Goal: Task Accomplishment & Management: Manage account settings

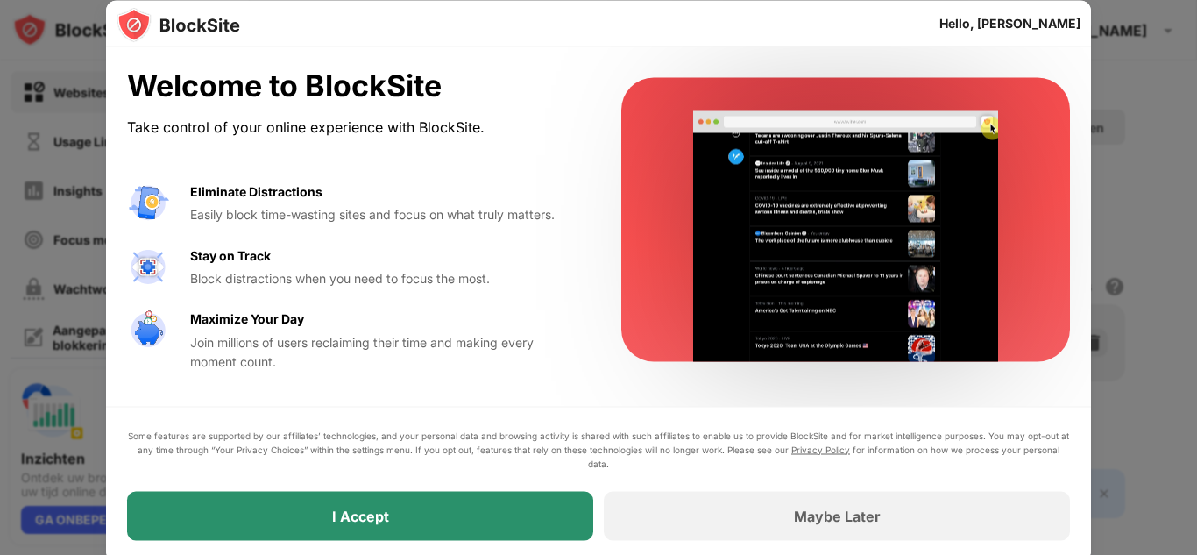
click at [330, 509] on div "I Accept" at bounding box center [360, 515] width 466 height 49
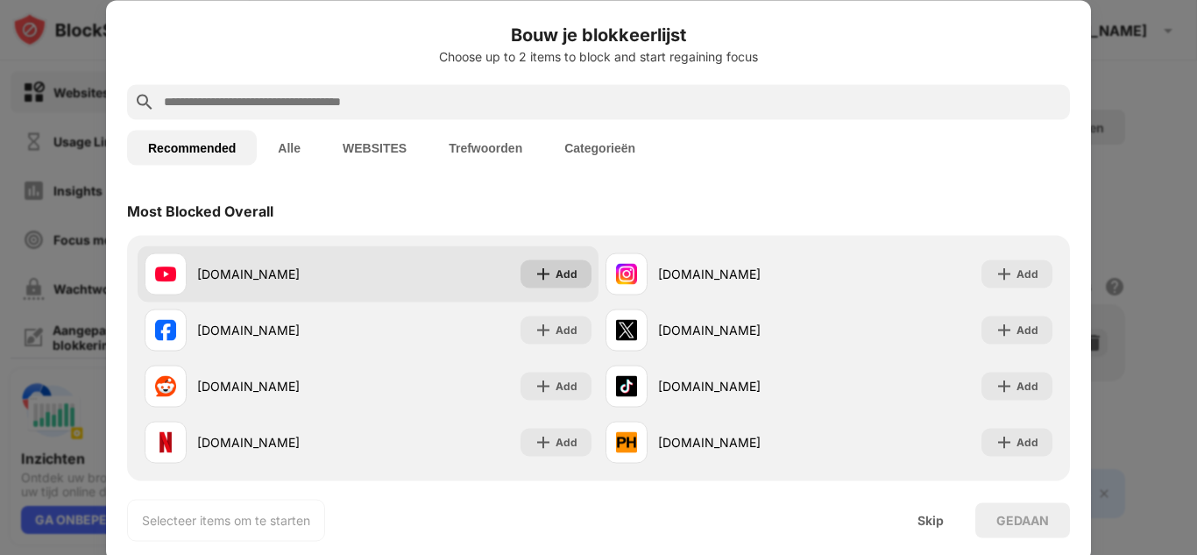
click at [549, 282] on div "Add" at bounding box center [555, 273] width 71 height 28
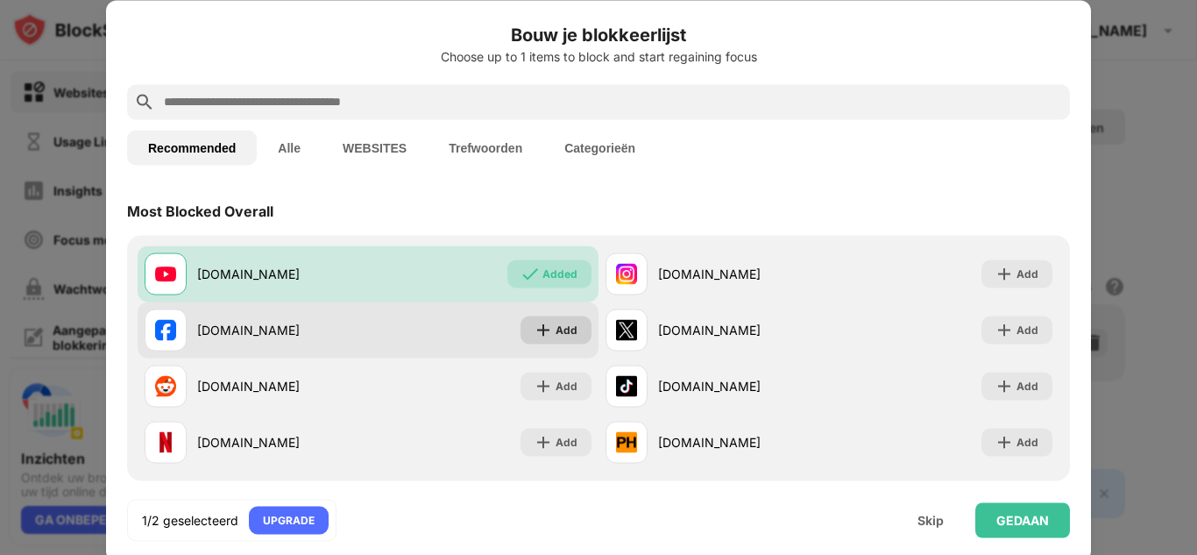
click at [548, 324] on img at bounding box center [544, 330] width 18 height 18
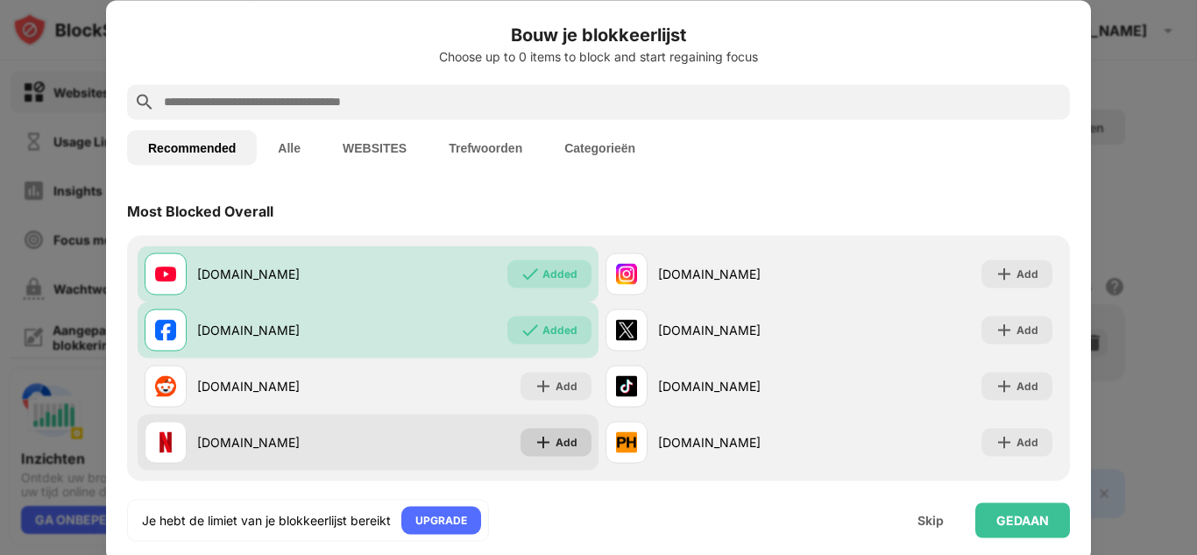
click at [555, 430] on div "Add" at bounding box center [555, 442] width 71 height 28
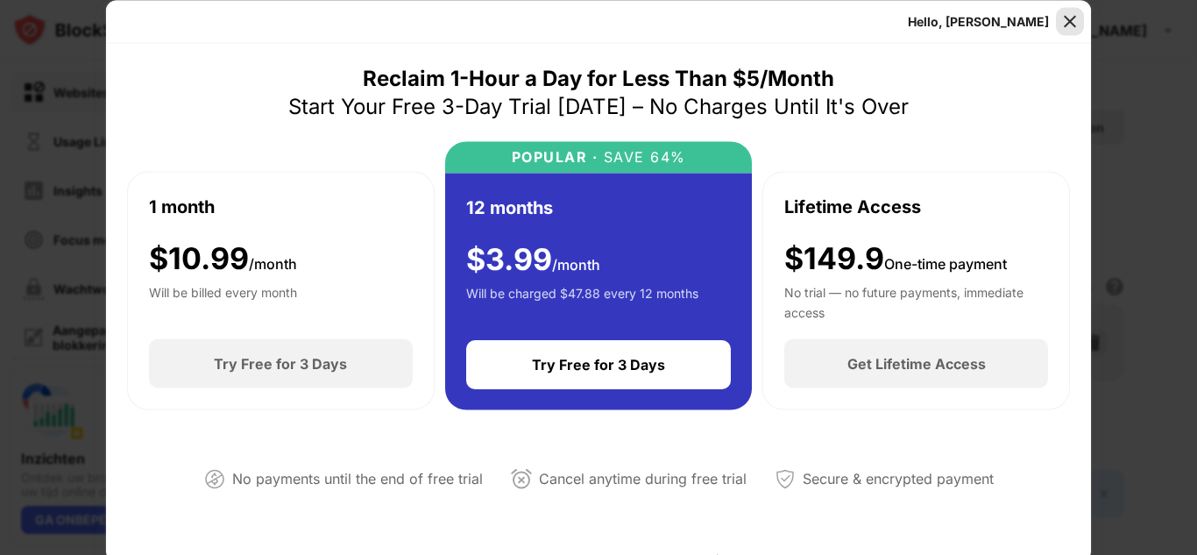
click at [1068, 17] on img at bounding box center [1070, 21] width 18 height 18
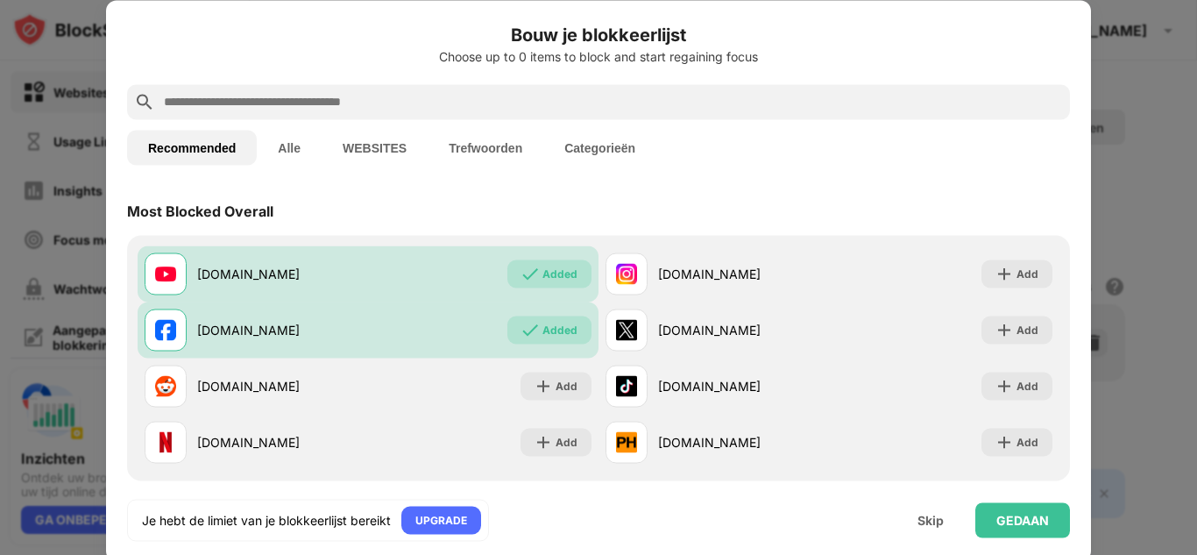
click at [293, 155] on button "Alle" at bounding box center [289, 147] width 65 height 35
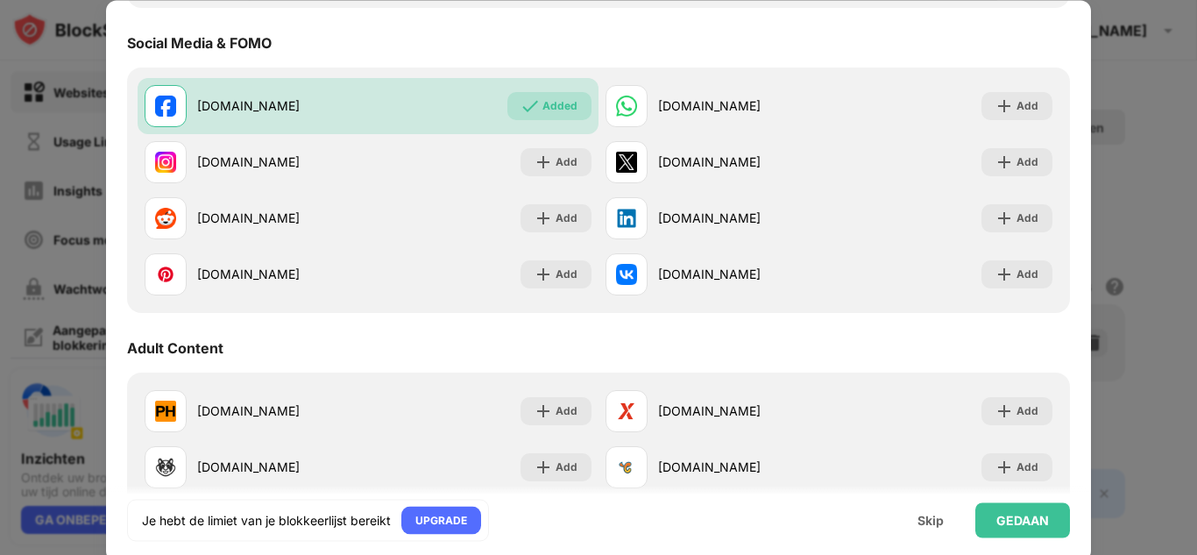
scroll to position [725, 0]
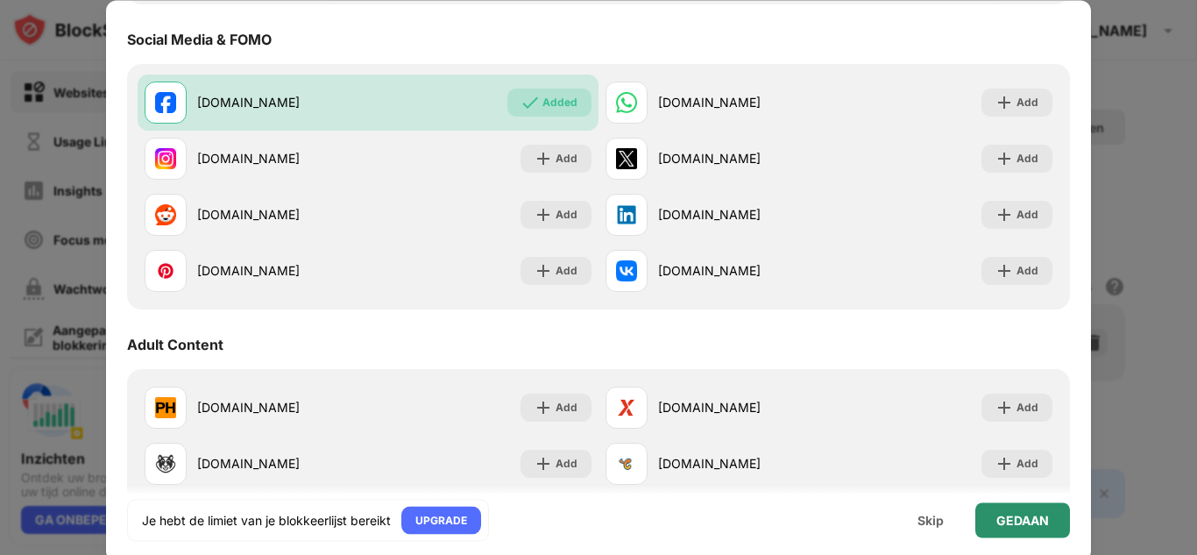
click at [996, 519] on div "GEDAAN" at bounding box center [1022, 520] width 53 height 14
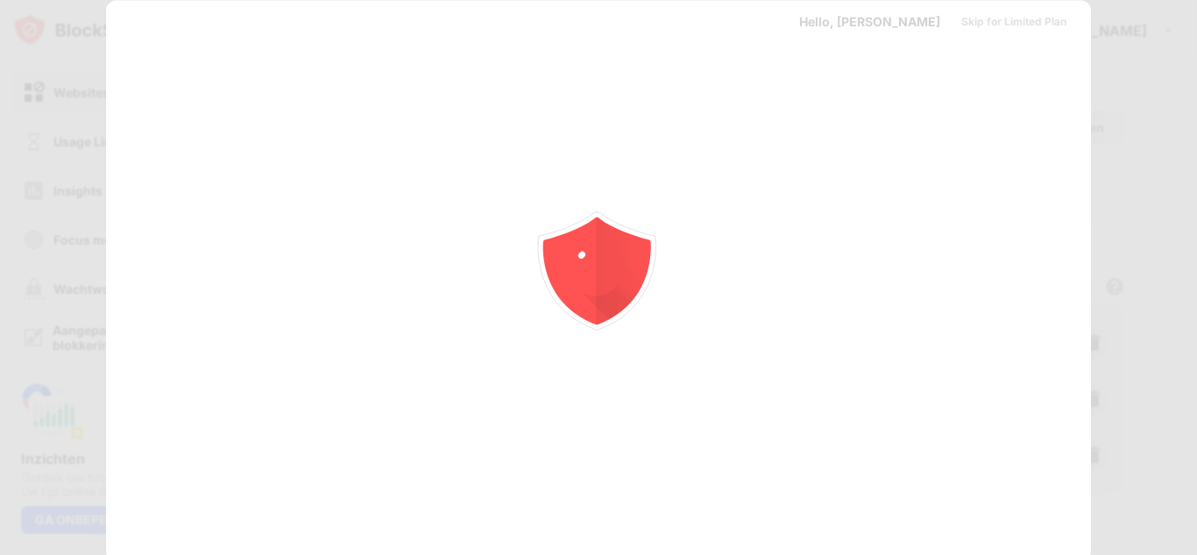
scroll to position [0, 0]
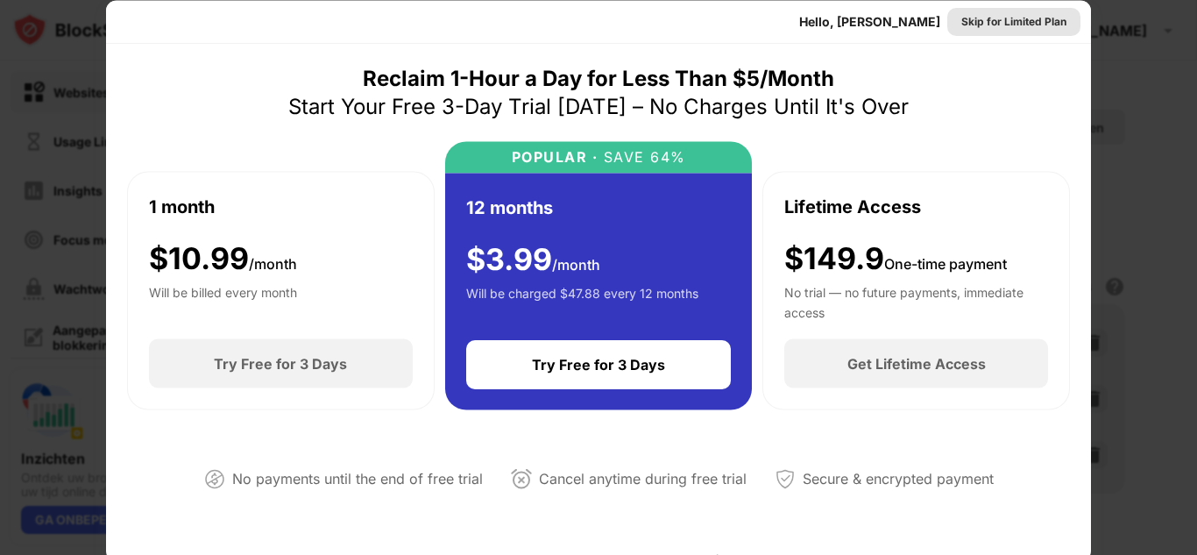
click at [1023, 25] on div "Skip for Limited Plan" at bounding box center [1013, 21] width 105 height 18
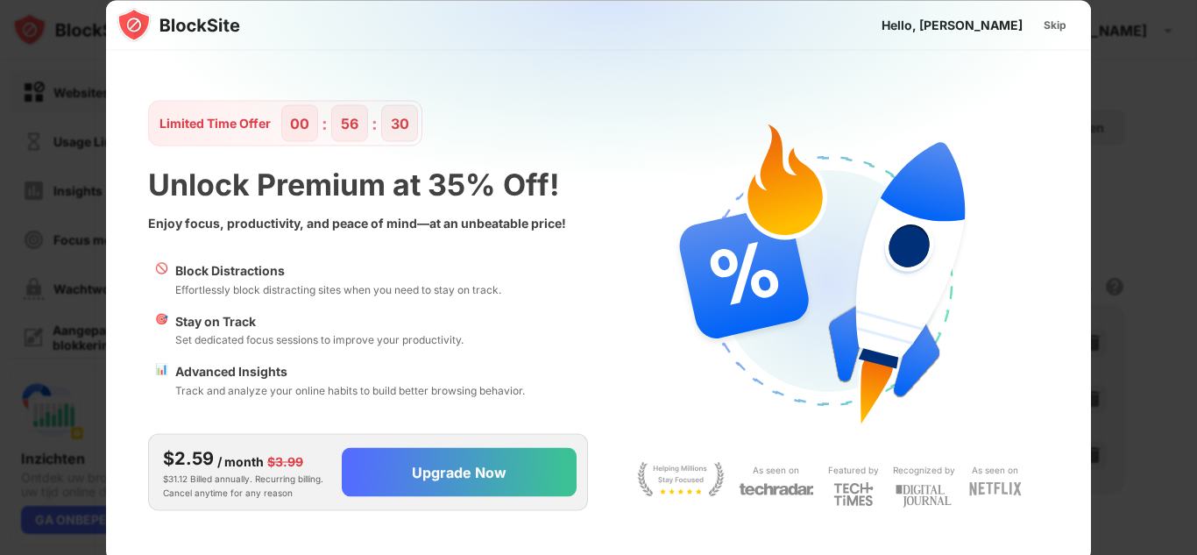
click at [479, 211] on img at bounding box center [609, 173] width 985 height 347
click at [1074, 19] on div "Skip" at bounding box center [1055, 25] width 51 height 28
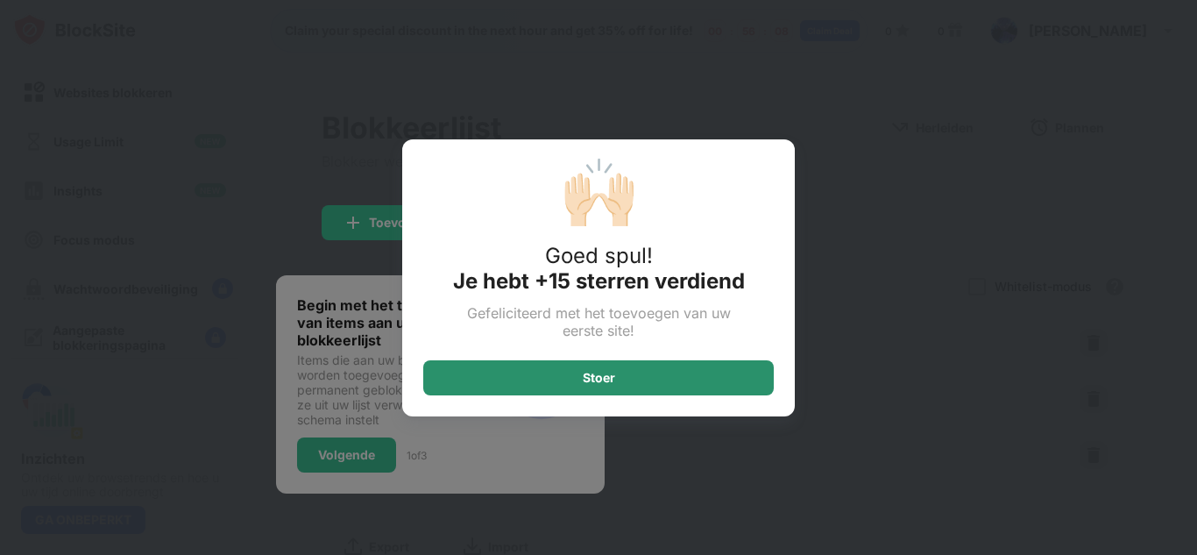
click at [568, 371] on div "Stoer" at bounding box center [598, 377] width 350 height 35
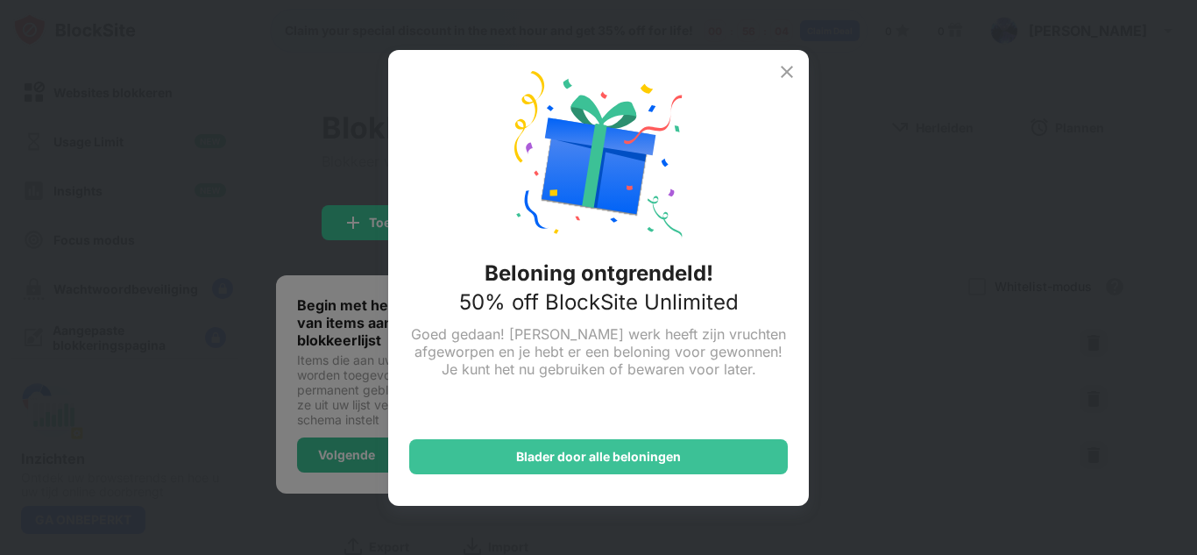
click at [789, 74] on img at bounding box center [786, 71] width 21 height 21
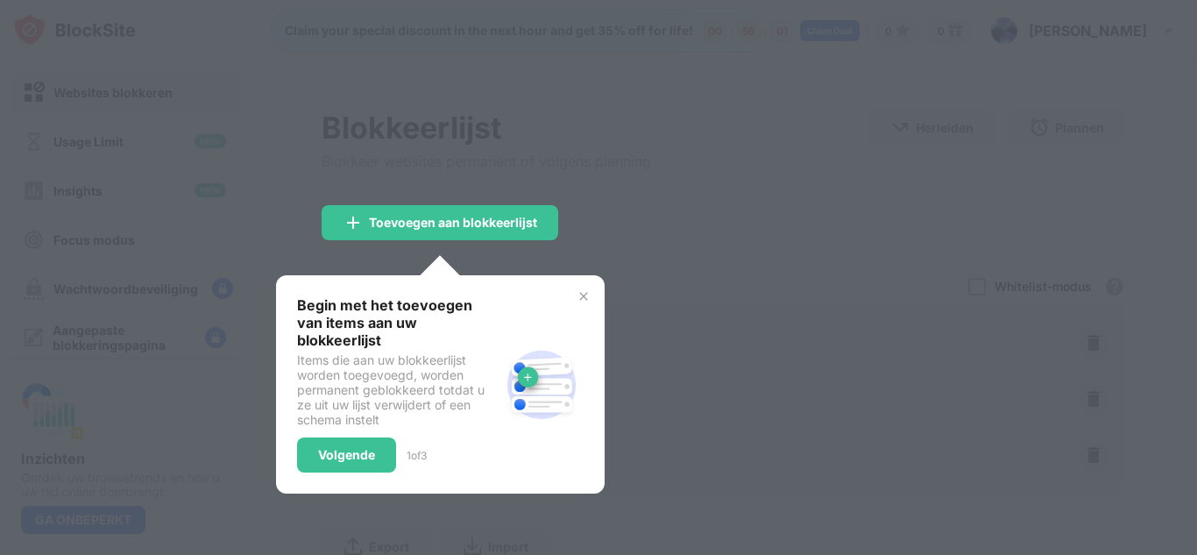
click at [584, 300] on img at bounding box center [584, 296] width 14 height 14
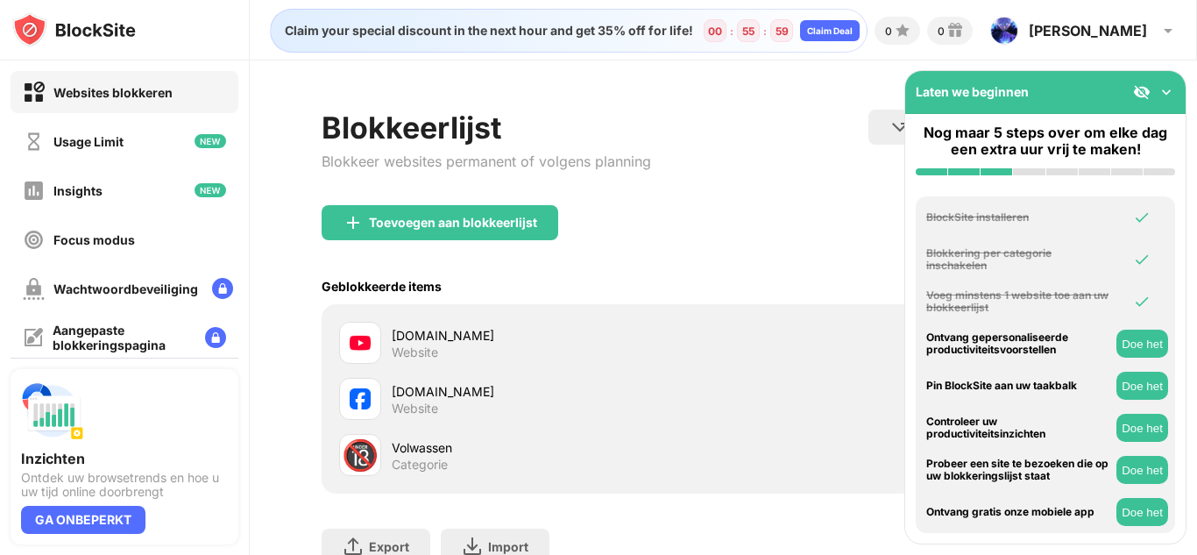
click at [745, 212] on div "Toevoegen aan blokkeerlijst" at bounding box center [724, 236] width 804 height 63
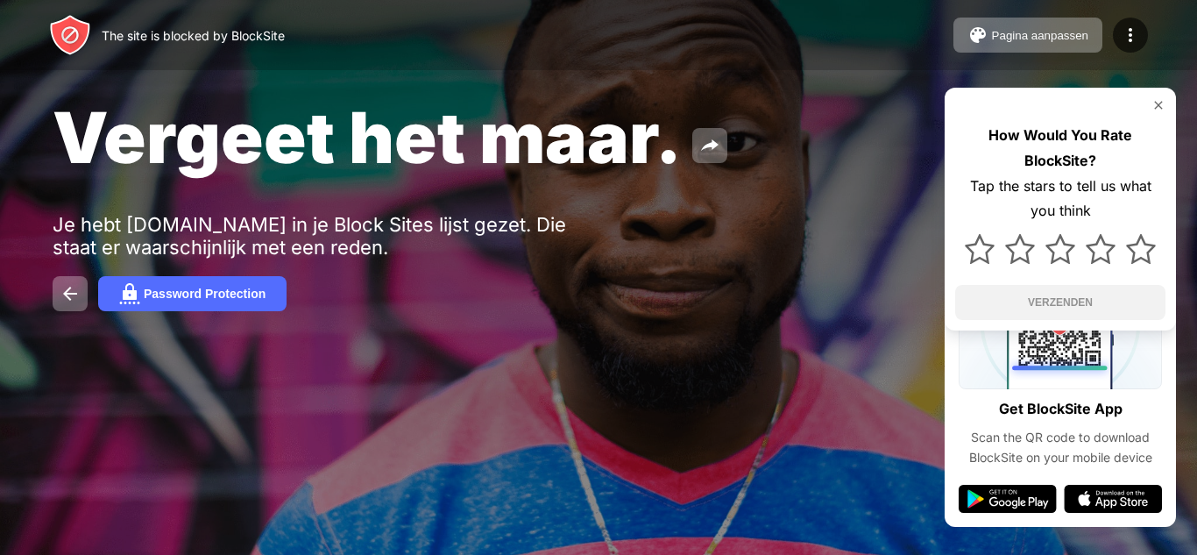
click at [477, 222] on div "Je hebt youtube.com in je Block Sites lijst gezet. Die staat er waarschijnlijk …" at bounding box center [324, 236] width 542 height 46
click at [771, 85] on div "Vergeet het maar. Je hebt youtube.com in je Block Sites lijst gezet. Die staat …" at bounding box center [598, 203] width 1197 height 406
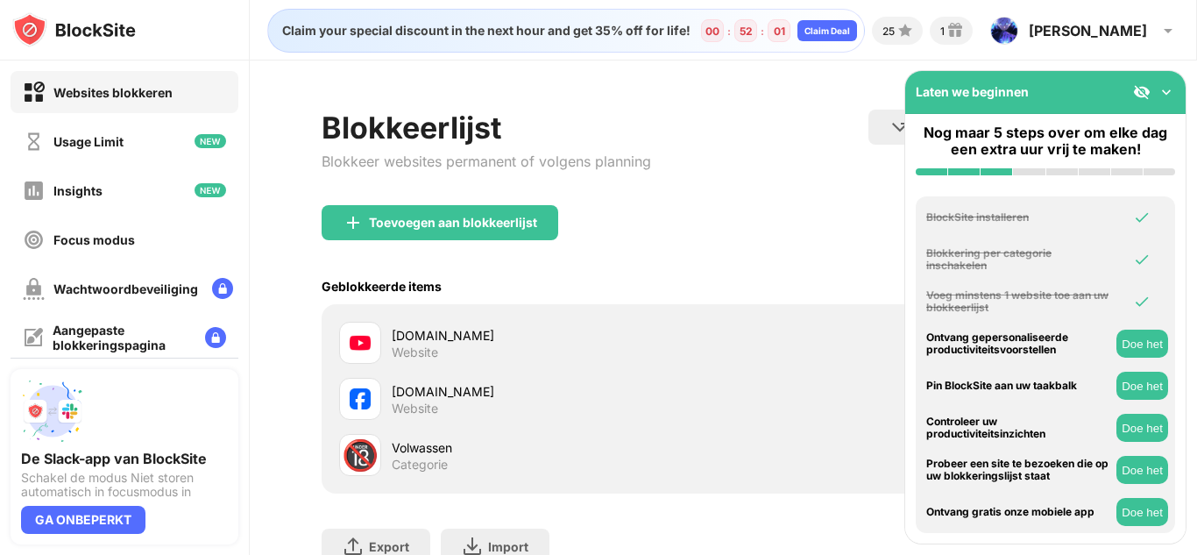
click at [428, 344] on div "Website" at bounding box center [415, 352] width 46 height 16
click at [407, 340] on div "youtube.com" at bounding box center [558, 335] width 332 height 18
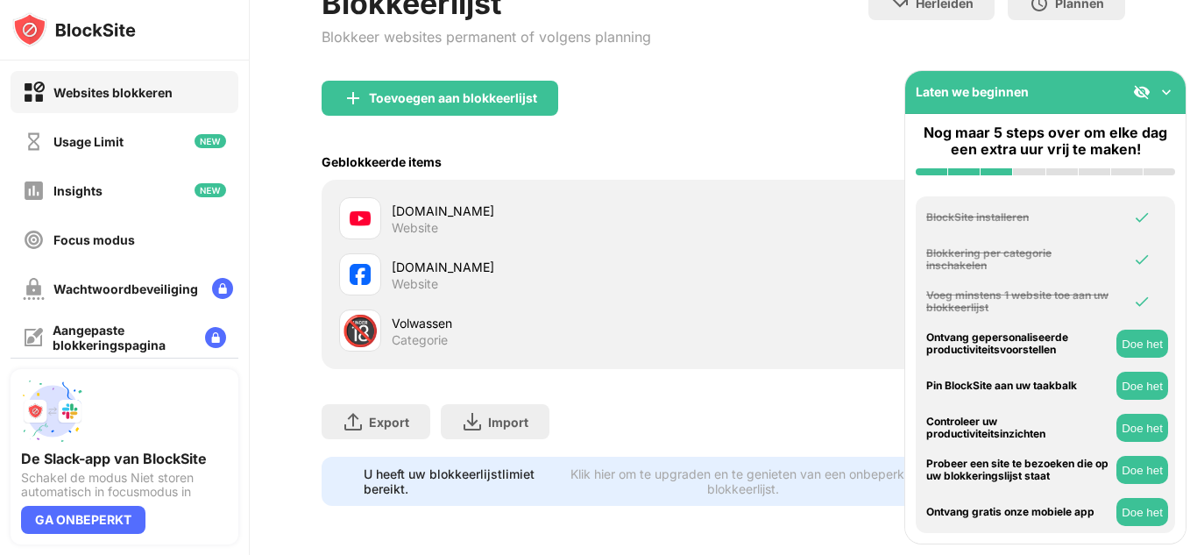
click at [407, 340] on div "Categorie" at bounding box center [420, 340] width 56 height 16
click at [421, 278] on div "Website" at bounding box center [415, 284] width 46 height 16
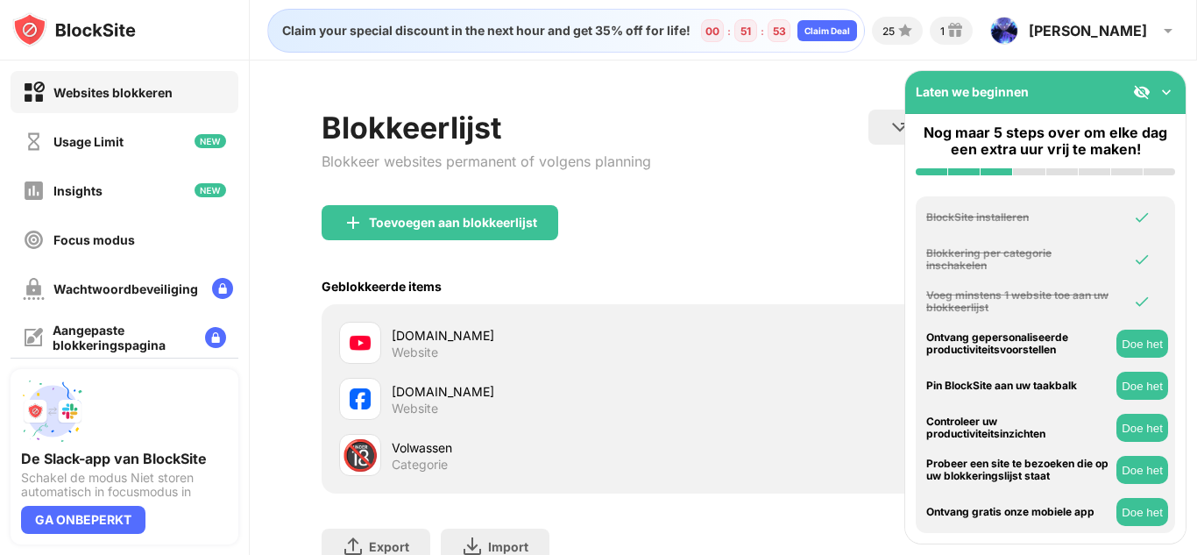
click at [536, 374] on div "facebook.com Website" at bounding box center [723, 399] width 782 height 56
click at [598, 353] on div "youtube.com Website" at bounding box center [558, 343] width 332 height 34
click at [963, 99] on div "Laten we beginnen" at bounding box center [1045, 92] width 280 height 43
click at [859, 173] on div "Blokkeerlijst Blokkeer websites permanent of volgens planning Herleiden Klik om…" at bounding box center [724, 158] width 804 height 96
click at [1170, 97] on img at bounding box center [1167, 92] width 18 height 18
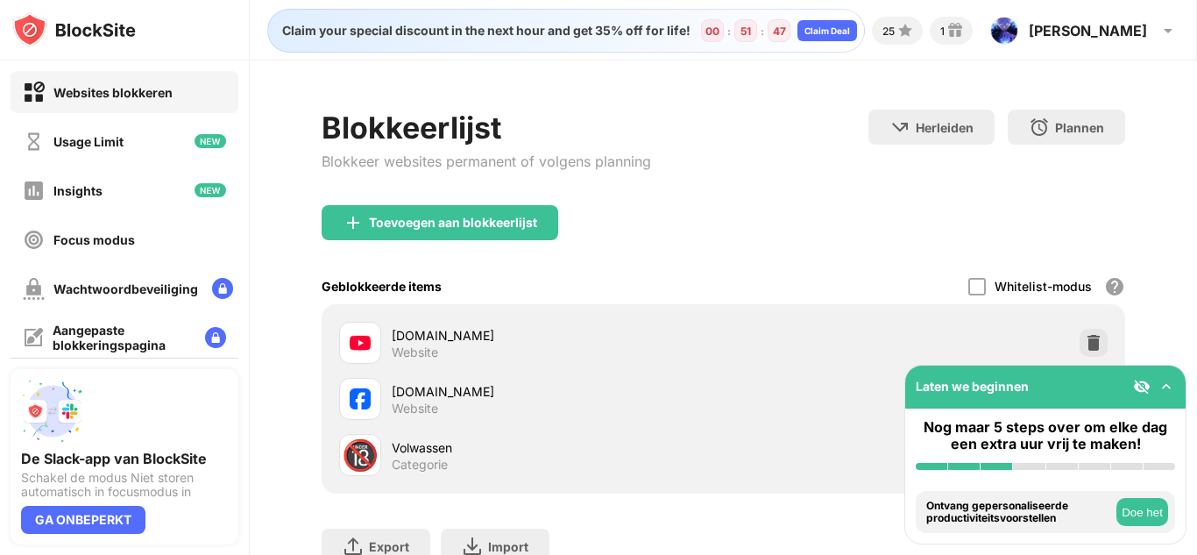
scroll to position [124, 0]
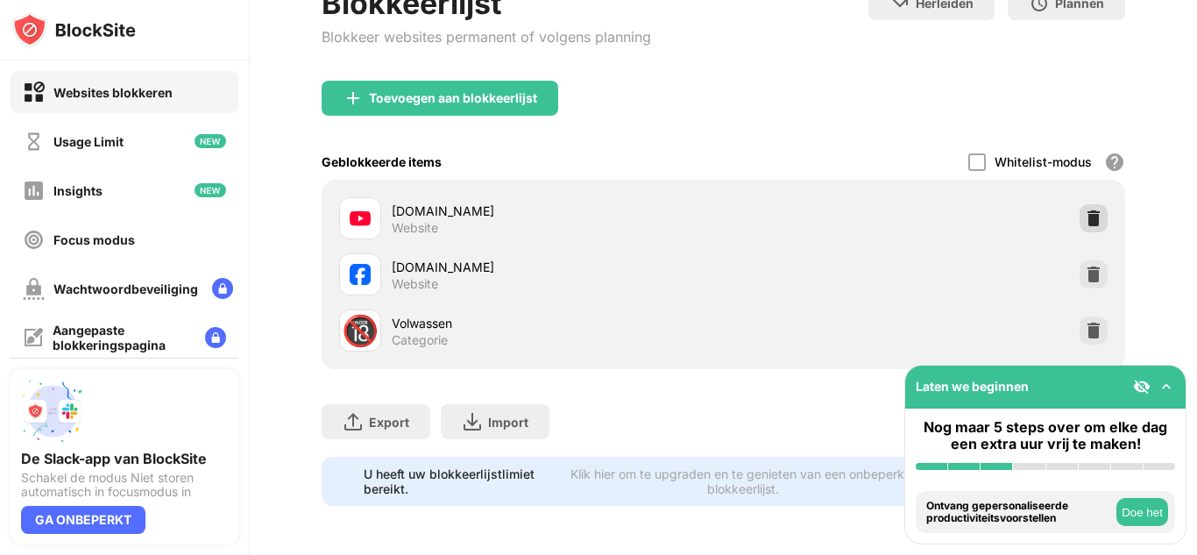
click at [1098, 219] on img at bounding box center [1094, 218] width 18 height 18
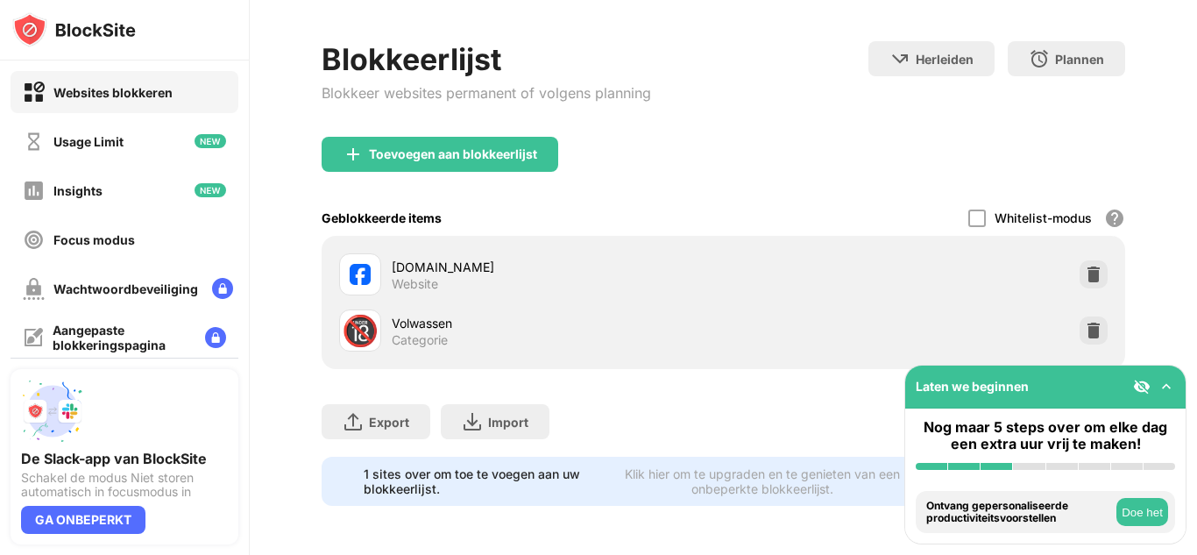
scroll to position [68, 0]
click at [1099, 273] on img at bounding box center [1094, 274] width 18 height 18
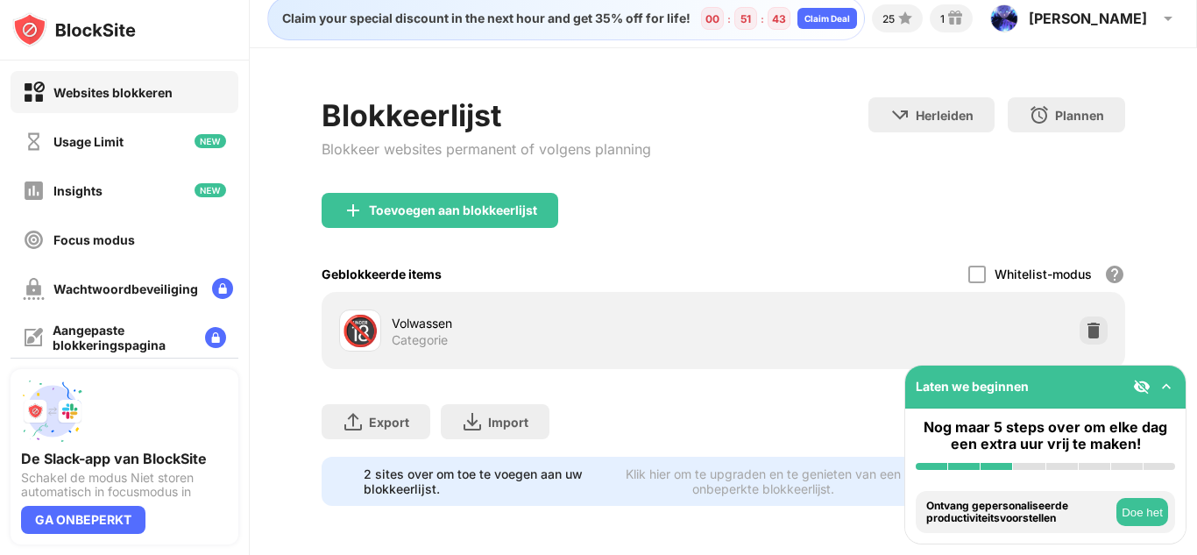
scroll to position [12, 0]
